Goal: Task Accomplishment & Management: Use online tool/utility

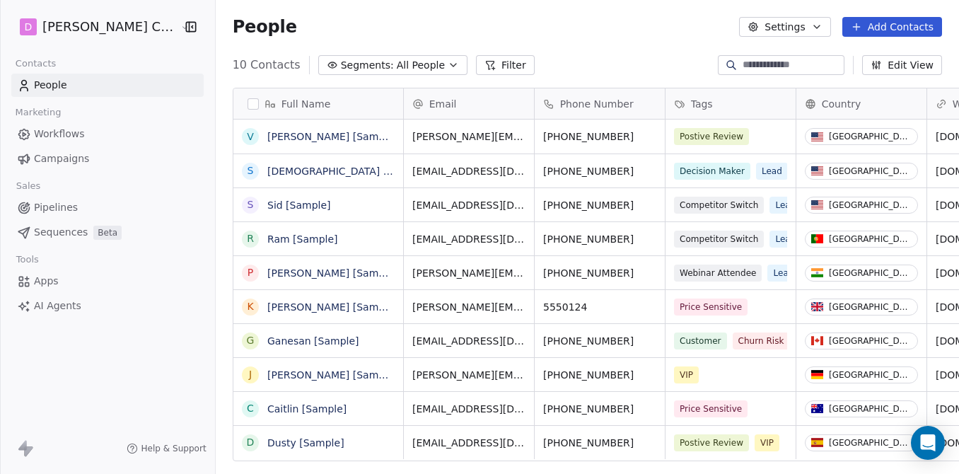
scroll to position [416, 768]
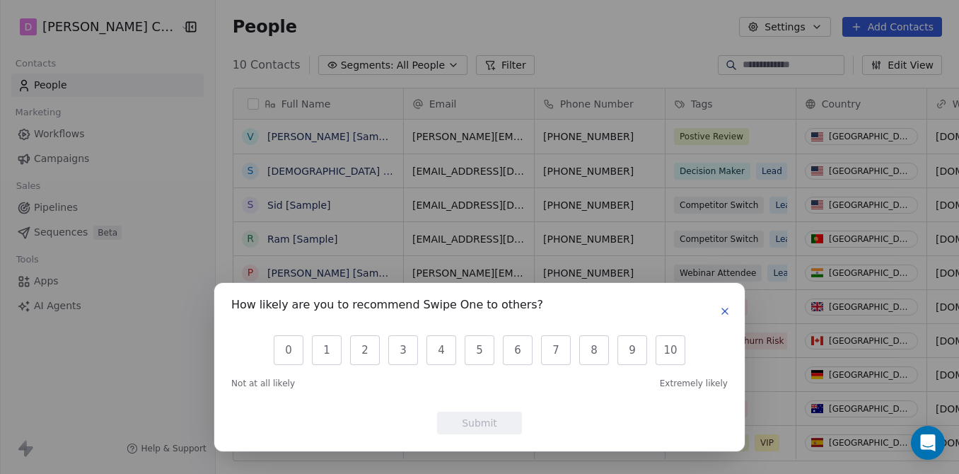
click at [727, 308] on icon "button" at bounding box center [724, 310] width 11 height 11
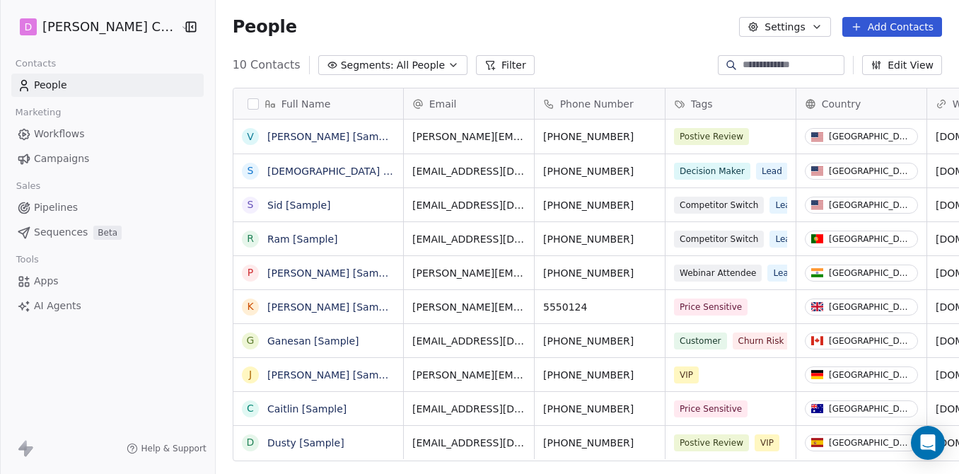
click at [112, 25] on html "[PERSON_NAME] Companies Contacts People Marketing Workflows Campaigns Sales Pip…" at bounding box center [479, 237] width 959 height 474
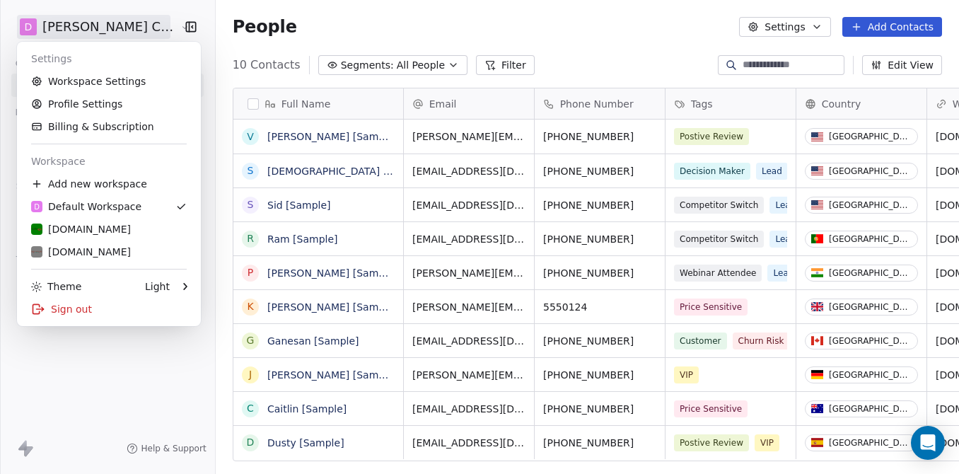
click at [297, 19] on html "[PERSON_NAME] Companies Contacts People Marketing Workflows Campaigns Sales Pip…" at bounding box center [479, 237] width 959 height 474
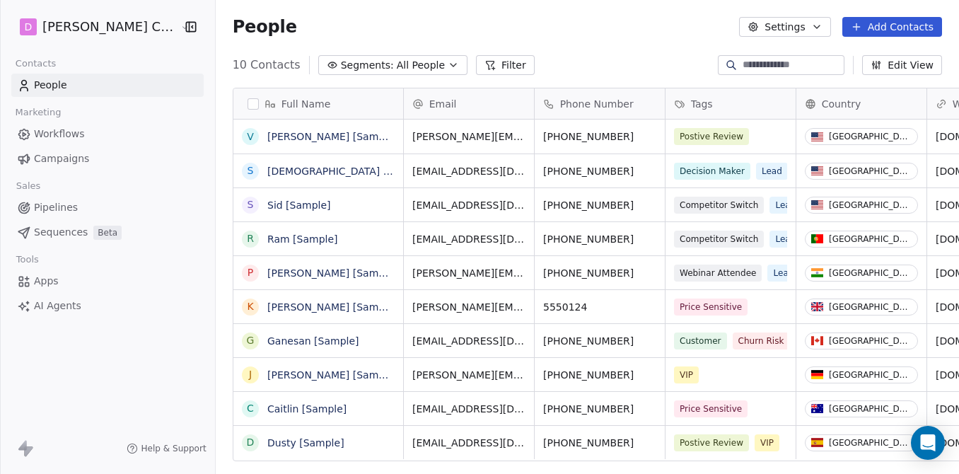
click at [184, 25] on icon "button" at bounding box center [191, 27] width 14 height 14
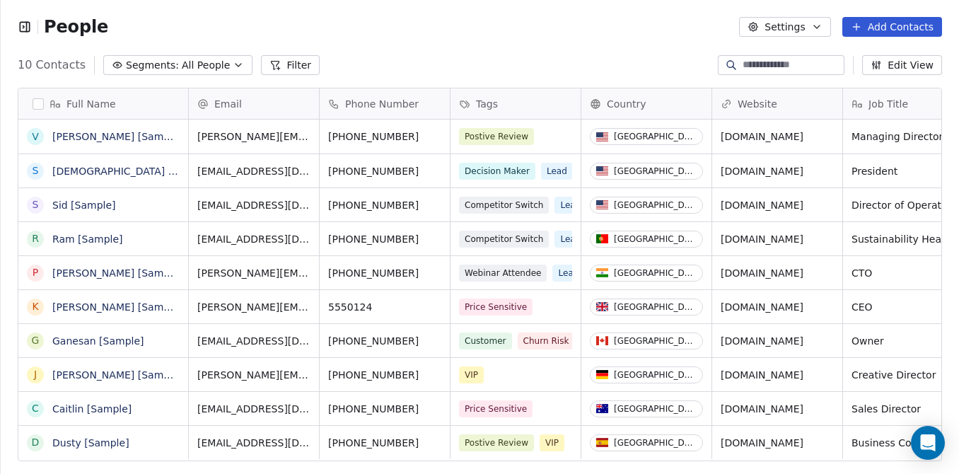
scroll to position [1, 1]
click at [805, 28] on button "Settings" at bounding box center [784, 27] width 91 height 20
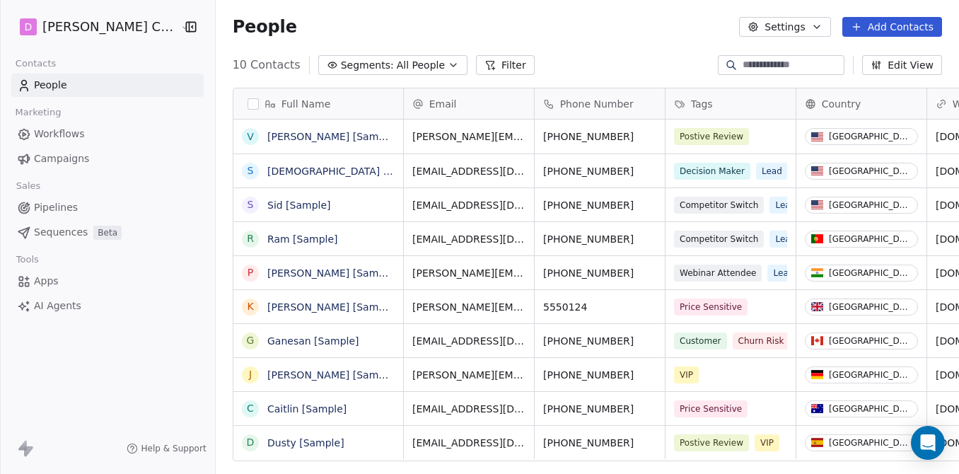
scroll to position [416, 768]
click at [186, 28] on icon "button" at bounding box center [190, 26] width 9 height 9
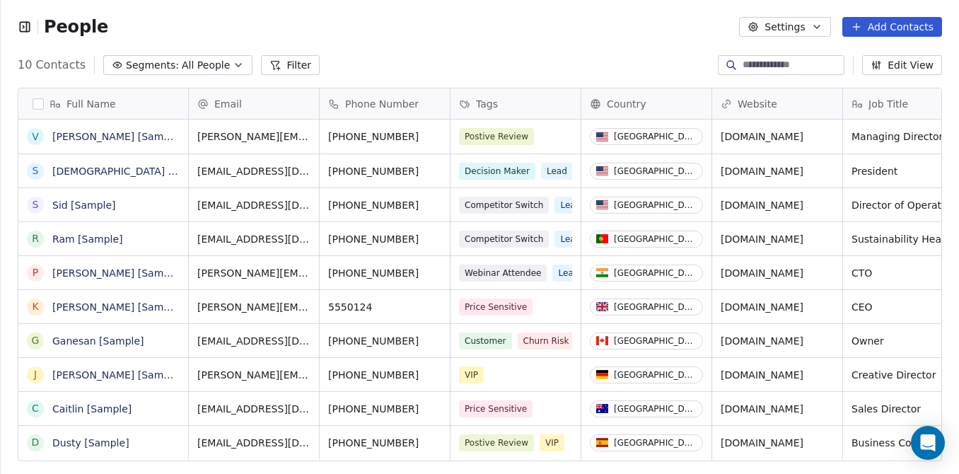
scroll to position [1, 1]
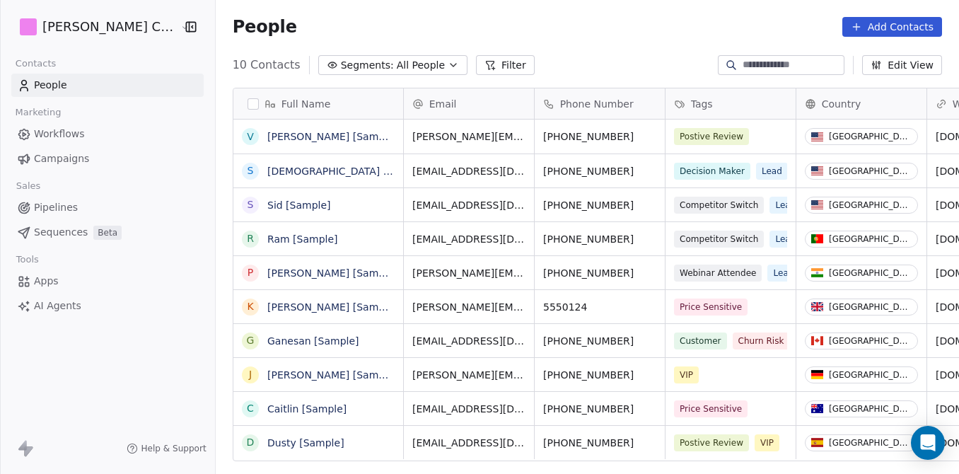
scroll to position [416, 768]
click at [64, 25] on html "[PERSON_NAME] Companies Contacts People Marketing Workflows Campaigns Sales Pip…" at bounding box center [479, 237] width 959 height 474
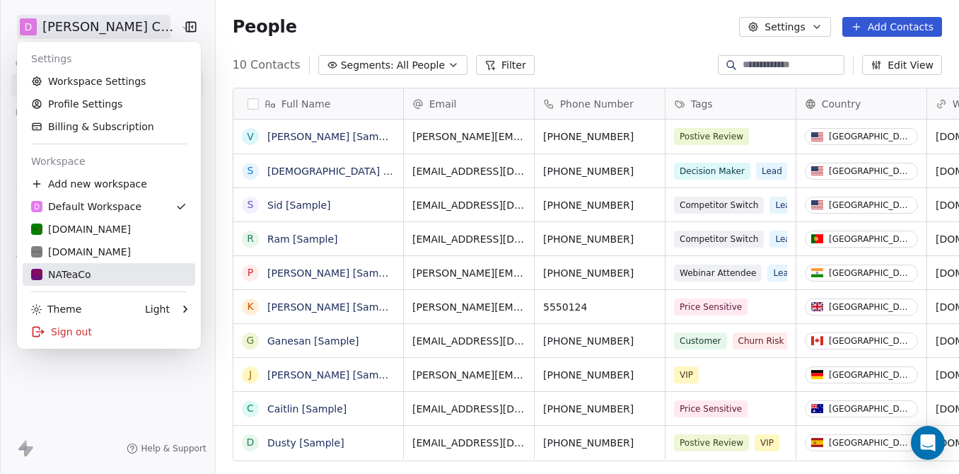
click at [76, 268] on div "NATeaCo" at bounding box center [61, 274] width 60 height 14
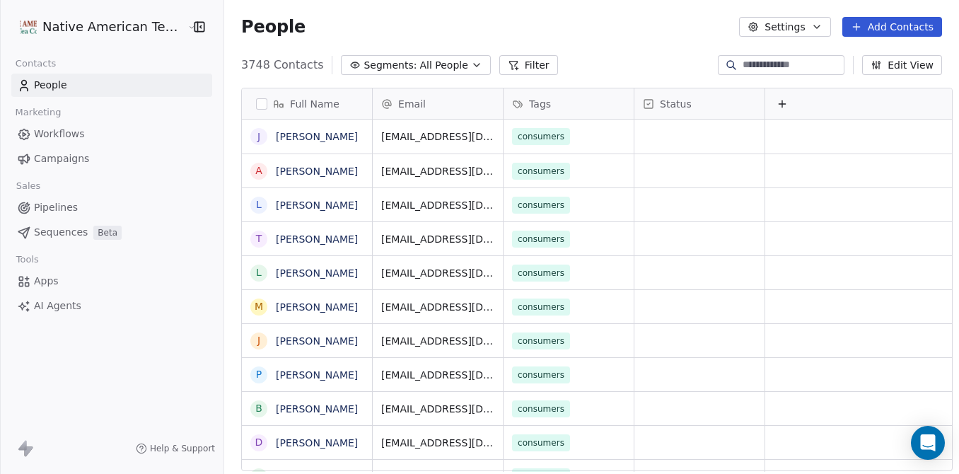
scroll to position [416, 745]
click at [66, 156] on span "Campaigns" at bounding box center [61, 158] width 55 height 15
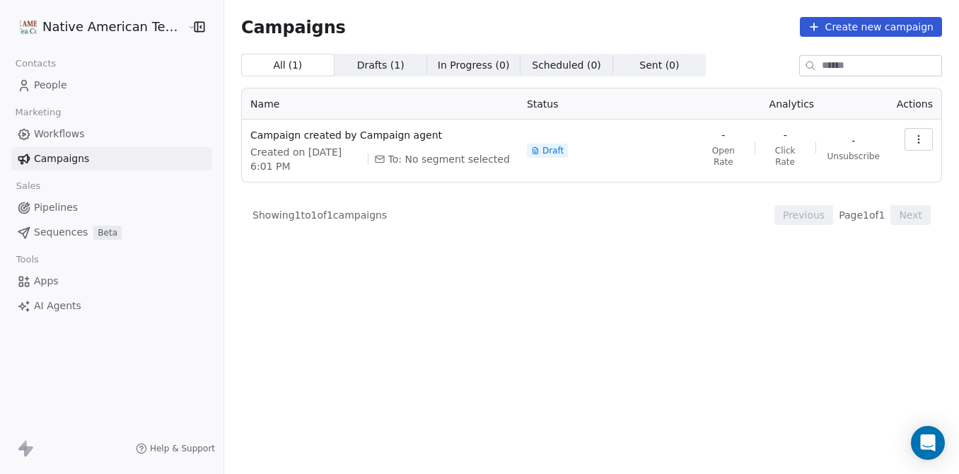
click at [273, 66] on span "All ( 1 )" at bounding box center [288, 65] width 30 height 15
click at [856, 25] on button "Create new campaign" at bounding box center [871, 27] width 142 height 20
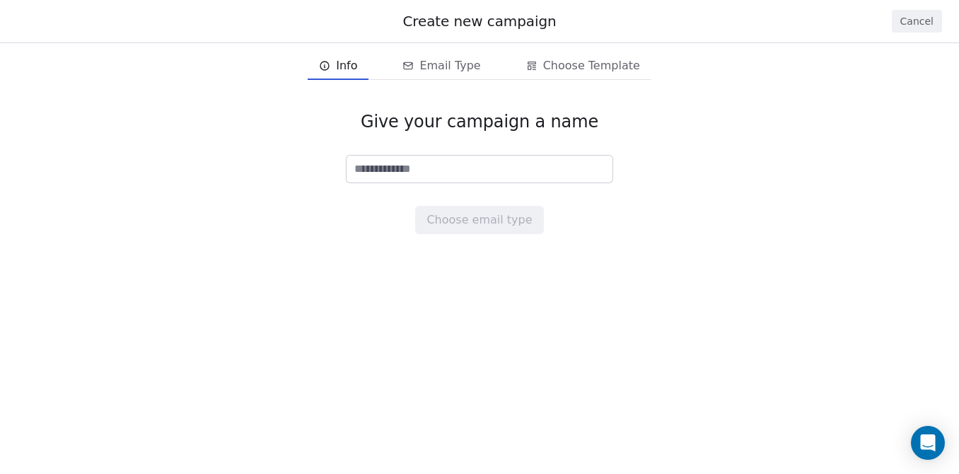
type input "*"
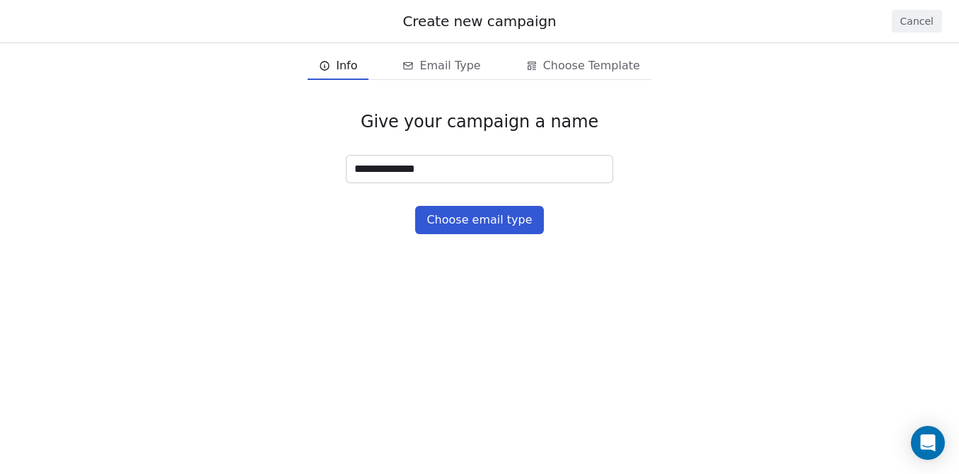
type input "**********"
click at [464, 215] on button "Choose email type" at bounding box center [479, 220] width 128 height 28
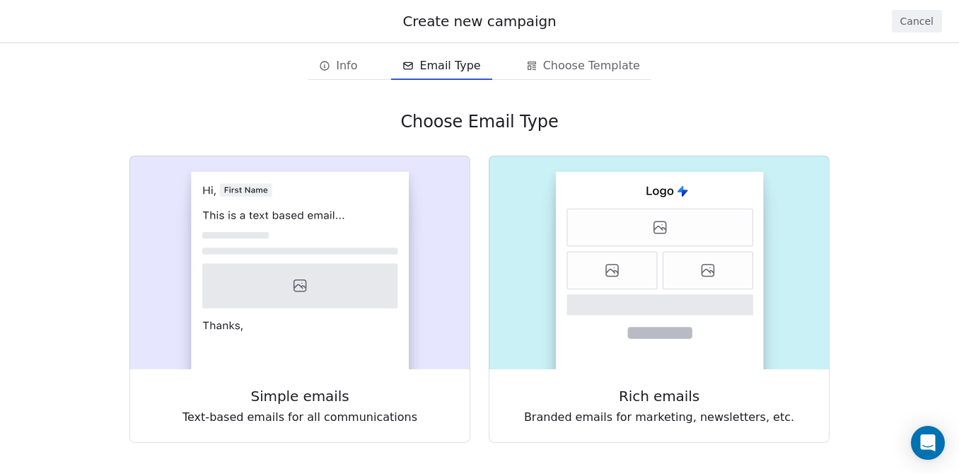
click at [344, 65] on span "Info" at bounding box center [346, 65] width 21 height 17
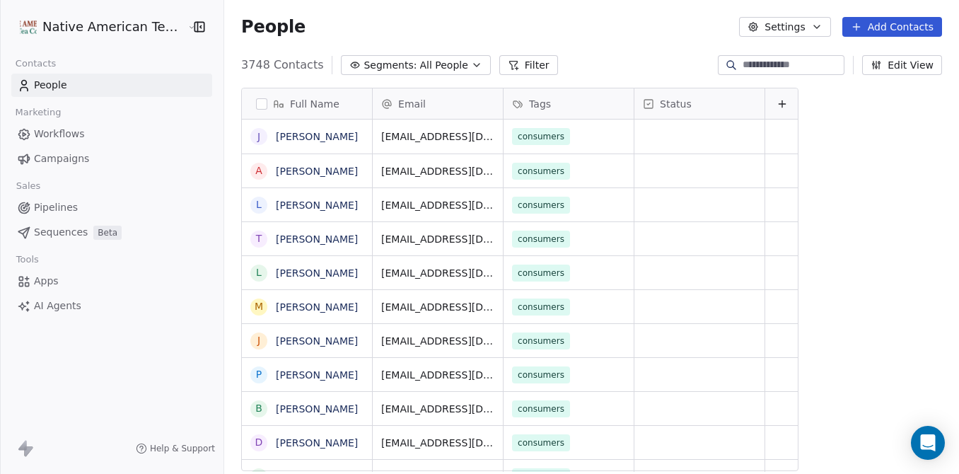
scroll to position [416, 745]
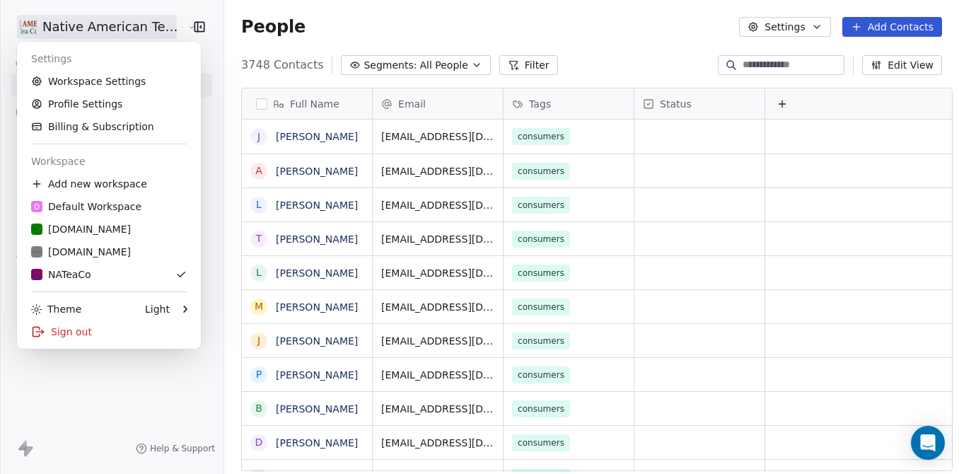
click at [96, 25] on html "Native American Tea Company Contacts People Marketing Workflows Campaigns Sales…" at bounding box center [479, 237] width 959 height 474
click at [303, 12] on html "Native American Tea Company Contacts People Marketing Workflows Campaigns Sales…" at bounding box center [479, 237] width 959 height 474
